Goal: Register for event/course

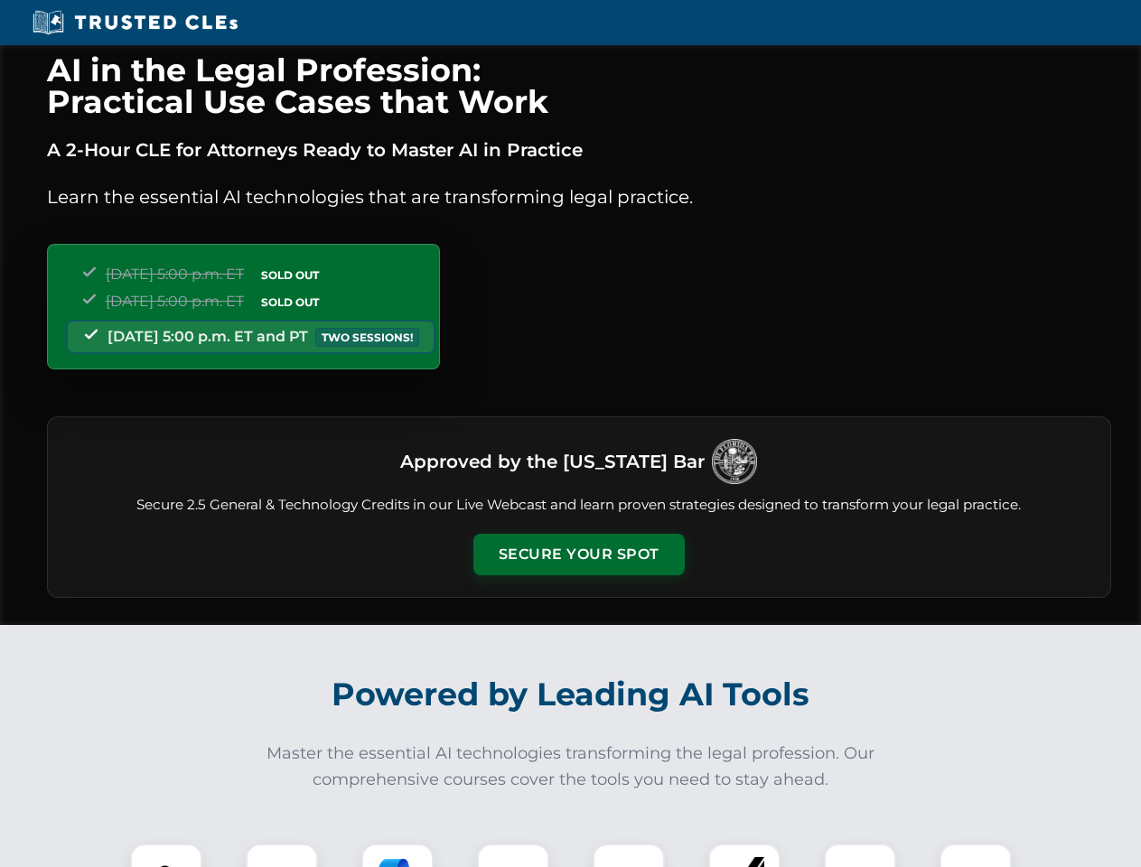
click at [578, 555] on button "Secure Your Spot" at bounding box center [578, 555] width 211 height 42
click at [166, 856] on img at bounding box center [166, 880] width 52 height 52
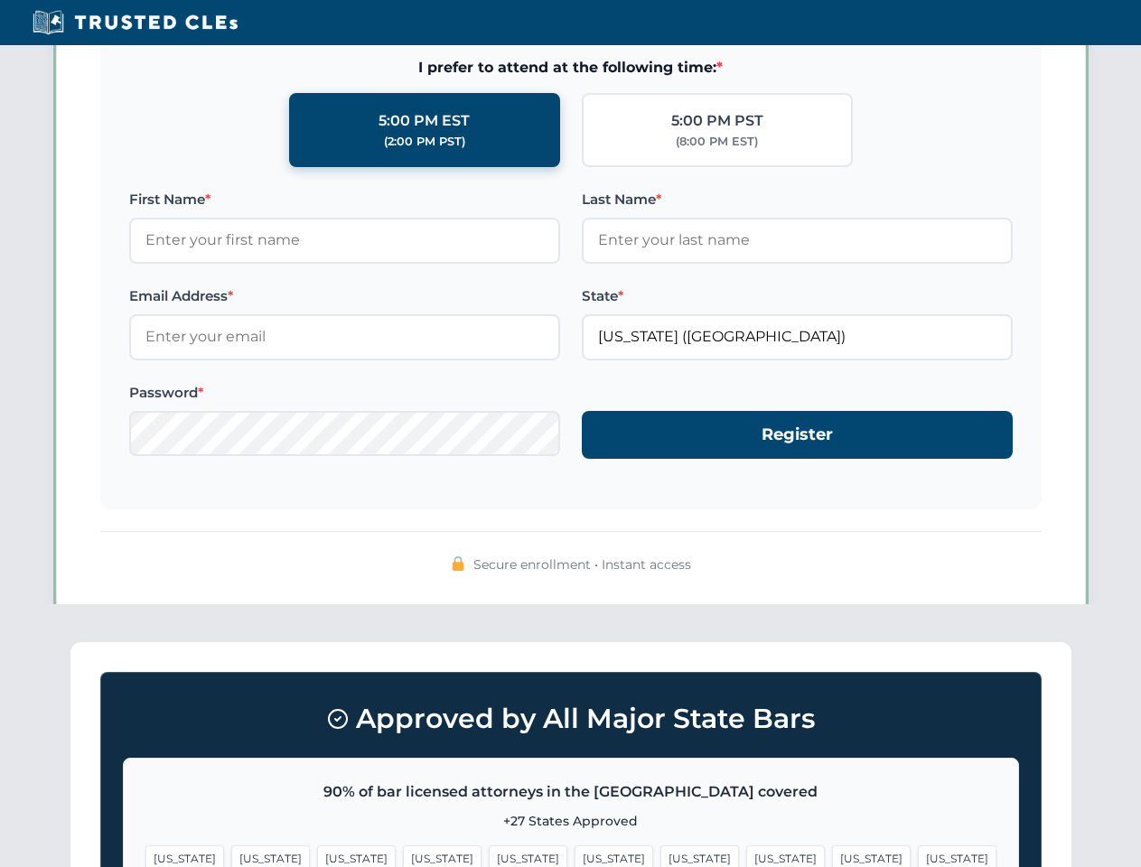
click at [660, 856] on span "[US_STATE]" at bounding box center [699, 859] width 79 height 26
click at [832, 856] on span "[US_STATE]" at bounding box center [871, 859] width 79 height 26
